Goal: Manage account settings

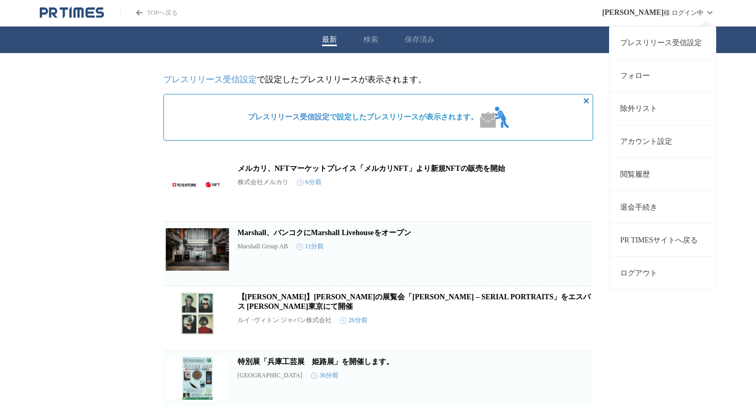
click at [637, 40] on link "プレスリリース受信設定" at bounding box center [663, 42] width 106 height 33
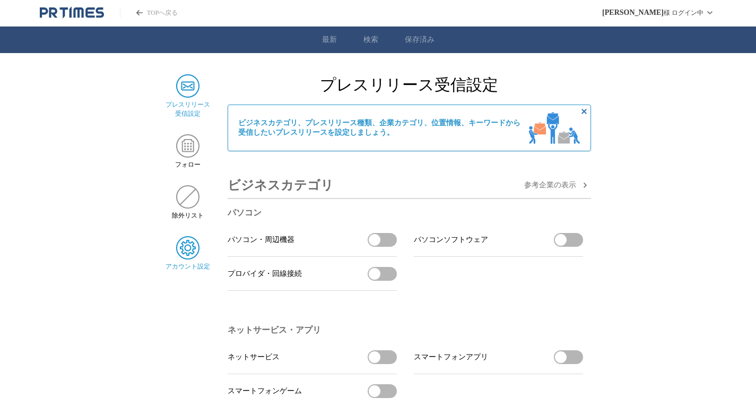
click at [193, 252] on img at bounding box center [187, 247] width 23 height 23
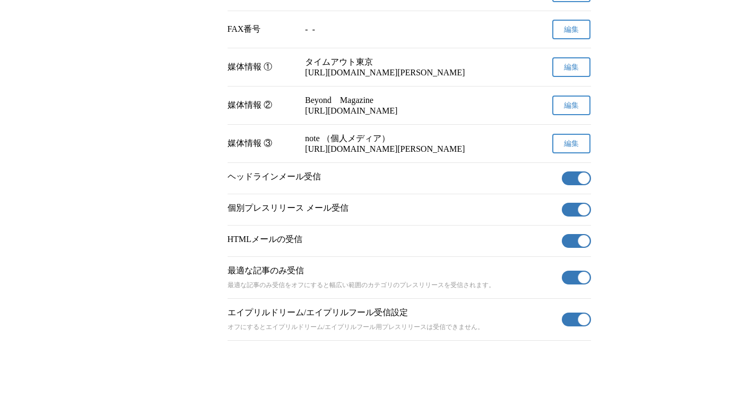
scroll to position [359, 0]
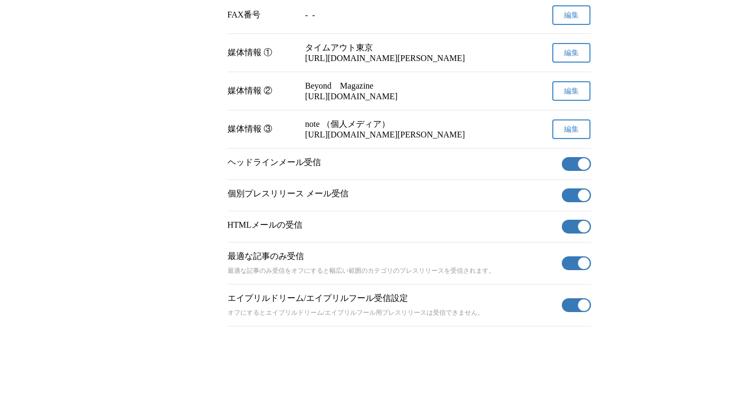
click at [568, 161] on button "有効" at bounding box center [576, 164] width 29 height 14
click at [582, 221] on span "button" at bounding box center [584, 227] width 12 height 12
click at [576, 256] on button "有効" at bounding box center [576, 263] width 29 height 14
click at [578, 307] on button "有効" at bounding box center [576, 305] width 29 height 14
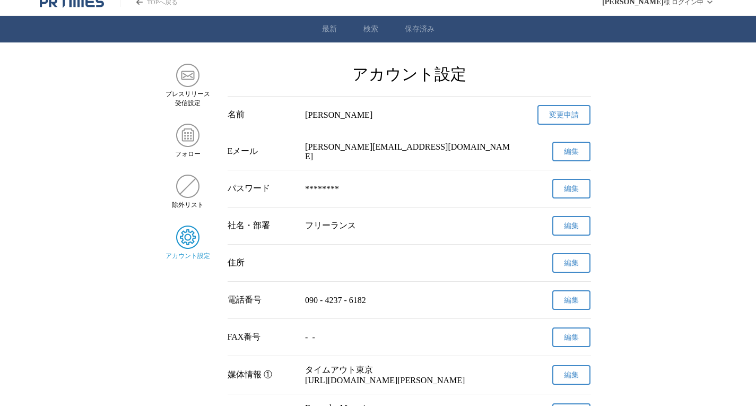
scroll to position [0, 0]
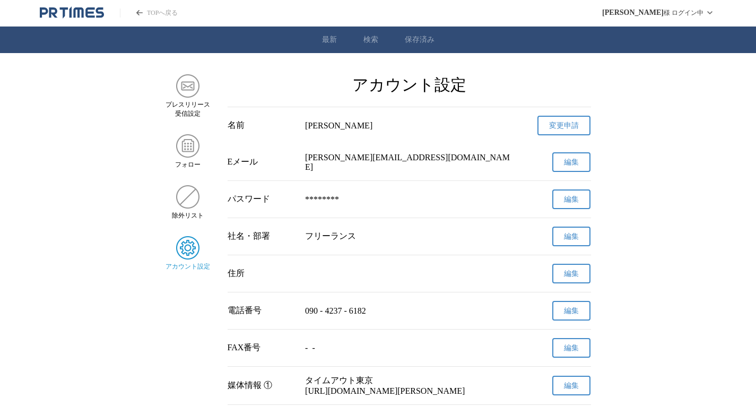
click at [92, 16] on icon "PR TIMESのトップページはこちら" at bounding box center [89, 12] width 9 height 10
